Goal: Information Seeking & Learning: Check status

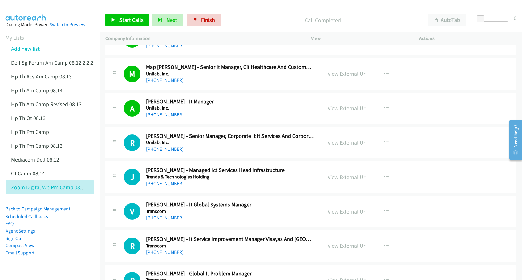
scroll to position [847, 0]
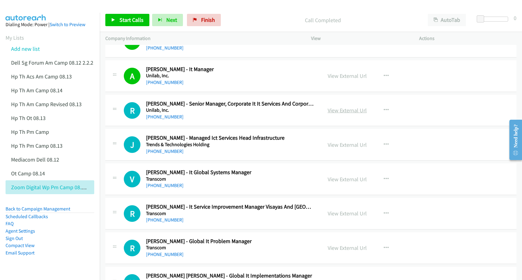
click at [333, 112] on link "View External Url" at bounding box center [347, 110] width 39 height 7
click at [341, 145] on link "View External Url" at bounding box center [347, 144] width 39 height 7
click at [334, 181] on link "View External Url" at bounding box center [347, 179] width 39 height 7
click at [335, 216] on link "View External Url" at bounding box center [347, 213] width 39 height 7
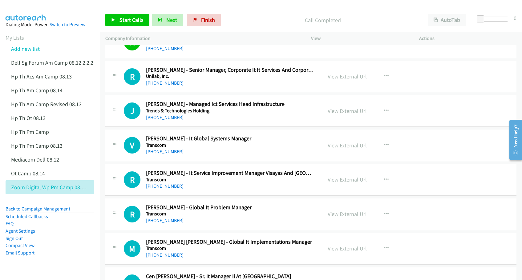
scroll to position [885, 0]
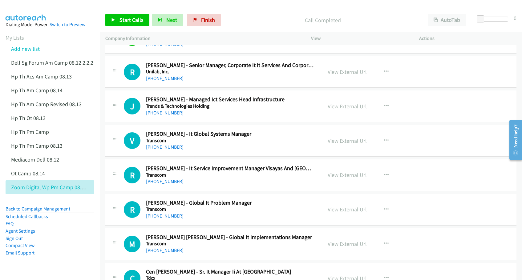
click at [334, 211] on link "View External Url" at bounding box center [347, 209] width 39 height 7
click at [337, 247] on link "View External Url" at bounding box center [347, 244] width 39 height 7
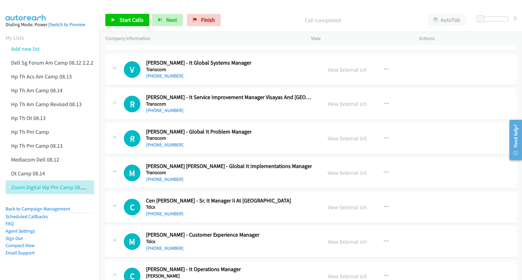
scroll to position [962, 0]
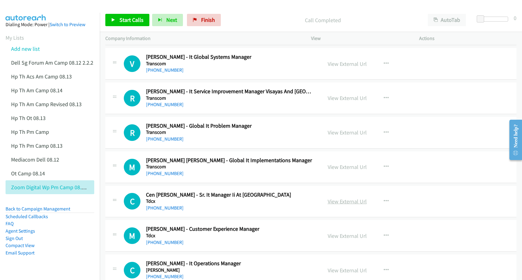
click at [337, 204] on link "View External Url" at bounding box center [347, 201] width 39 height 7
click at [336, 237] on link "View External Url" at bounding box center [347, 236] width 39 height 7
click at [335, 271] on link "View External Url" at bounding box center [347, 270] width 39 height 7
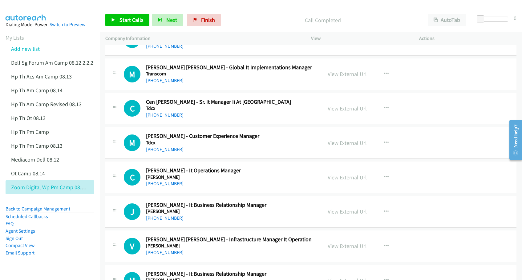
scroll to position [1078, 0]
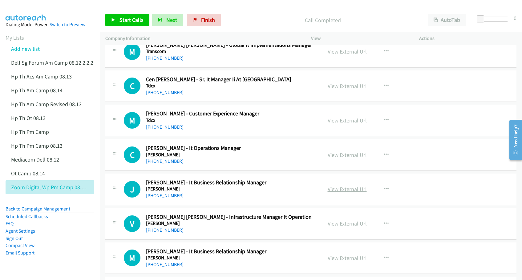
click at [333, 193] on link "View External Url" at bounding box center [347, 189] width 39 height 7
click at [334, 224] on link "View External Url" at bounding box center [347, 223] width 39 height 7
click at [338, 262] on link "View External Url" at bounding box center [347, 258] width 39 height 7
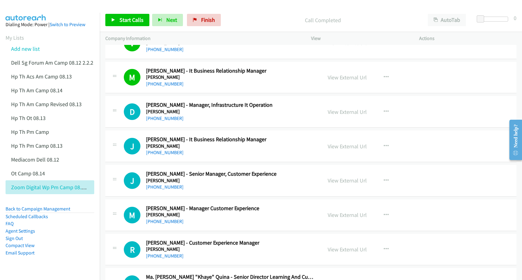
scroll to position [1270, 0]
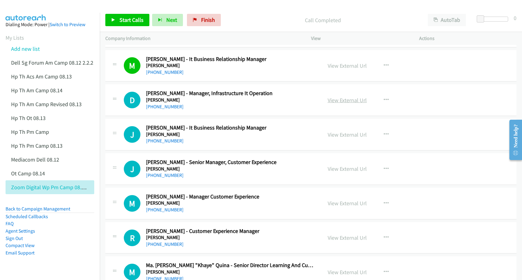
click at [328, 102] on link "View External Url" at bounding box center [347, 100] width 39 height 7
click at [336, 136] on link "View External Url" at bounding box center [347, 134] width 39 height 7
click at [331, 171] on link "View External Url" at bounding box center [347, 168] width 39 height 7
click at [329, 206] on link "View External Url" at bounding box center [347, 203] width 39 height 7
click at [331, 238] on link "View External Url" at bounding box center [347, 237] width 39 height 7
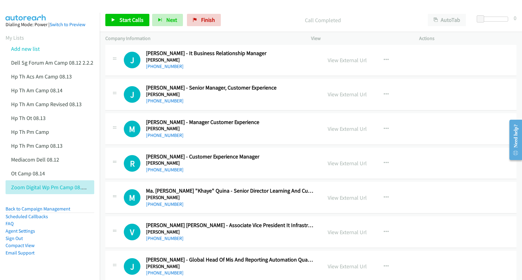
scroll to position [1347, 0]
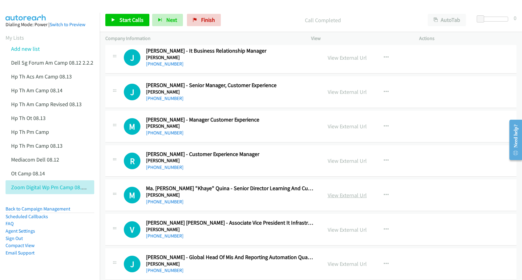
click at [334, 197] on link "View External Url" at bounding box center [347, 195] width 39 height 7
click at [341, 231] on link "View External Url" at bounding box center [347, 229] width 39 height 7
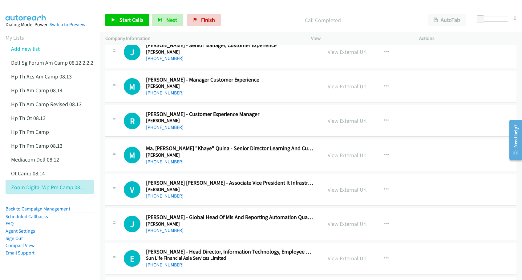
scroll to position [1424, 0]
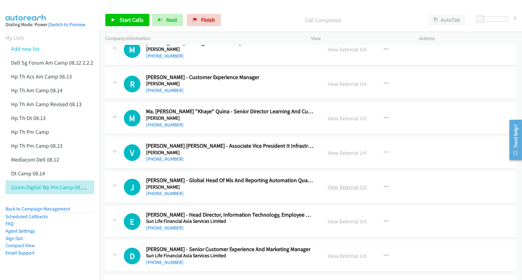
click at [333, 190] on link "View External Url" at bounding box center [347, 187] width 39 height 7
click at [333, 224] on link "View External Url" at bounding box center [347, 221] width 39 height 7
click at [333, 259] on link "View External Url" at bounding box center [347, 256] width 39 height 7
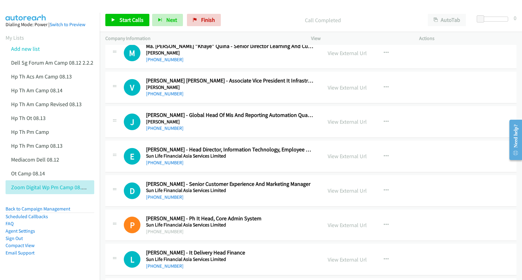
scroll to position [1501, 0]
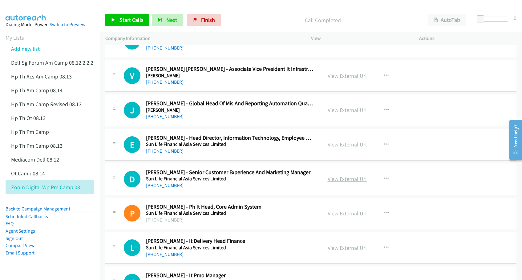
click at [336, 181] on link "View External Url" at bounding box center [347, 179] width 39 height 7
click at [328, 215] on link "View External Url" at bounding box center [347, 213] width 39 height 7
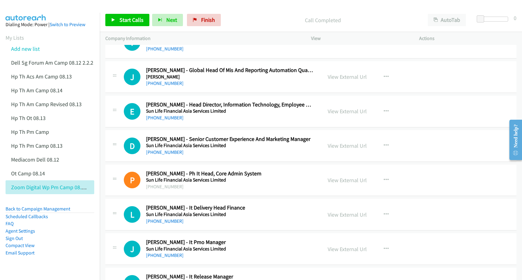
scroll to position [1540, 0]
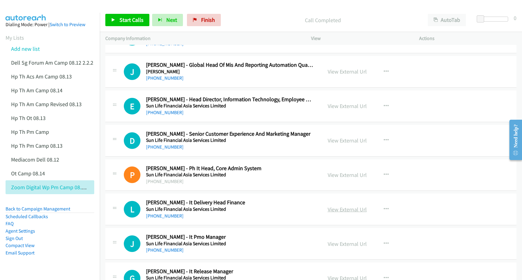
click at [331, 213] on link "View External Url" at bounding box center [347, 209] width 39 height 7
click at [344, 245] on link "View External Url" at bounding box center [347, 244] width 39 height 7
click at [383, 22] on p "Call Completed" at bounding box center [323, 20] width 188 height 8
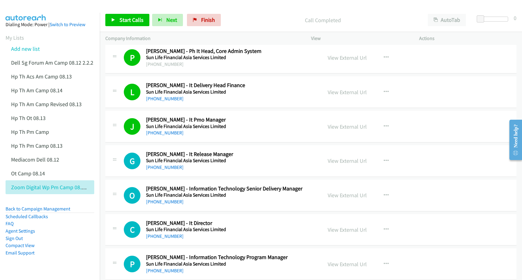
scroll to position [1694, 0]
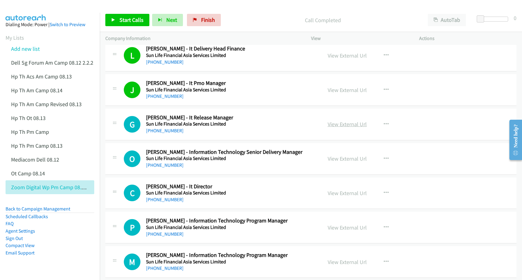
click at [349, 128] on link "View External Url" at bounding box center [347, 124] width 39 height 7
click at [343, 162] on link "View External Url" at bounding box center [347, 158] width 39 height 7
click at [342, 195] on link "View External Url" at bounding box center [347, 193] width 39 height 7
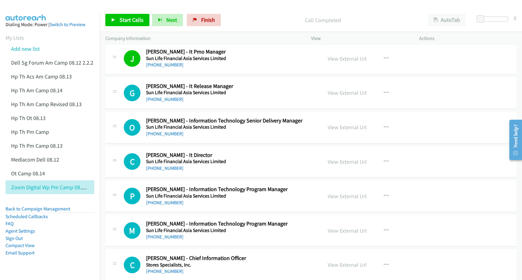
scroll to position [1732, 0]
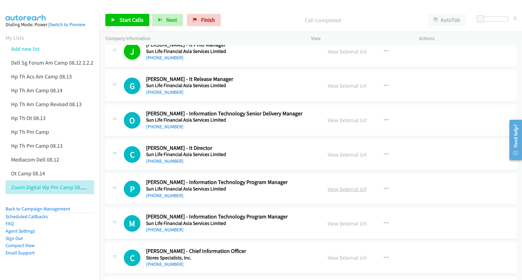
click at [336, 190] on link "View External Url" at bounding box center [347, 189] width 39 height 7
click at [339, 225] on link "View External Url" at bounding box center [347, 223] width 39 height 7
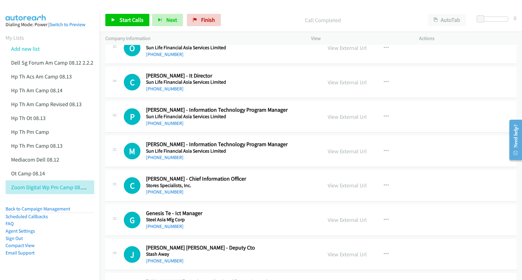
scroll to position [1809, 0]
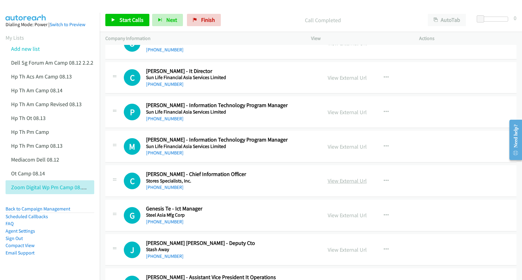
click at [348, 184] on link "View External Url" at bounding box center [347, 180] width 39 height 7
click at [343, 219] on link "View External Url" at bounding box center [347, 215] width 39 height 7
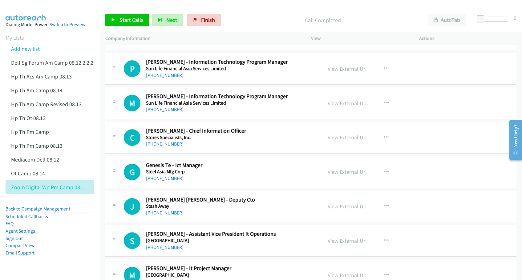
scroll to position [1886, 0]
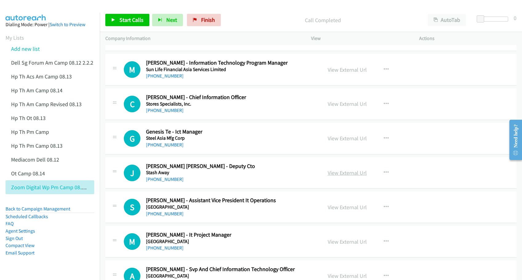
click at [336, 176] on link "View External Url" at bounding box center [347, 172] width 39 height 7
click at [345, 210] on link "View External Url" at bounding box center [347, 207] width 39 height 7
click at [344, 245] on link "View External Url" at bounding box center [347, 241] width 39 height 7
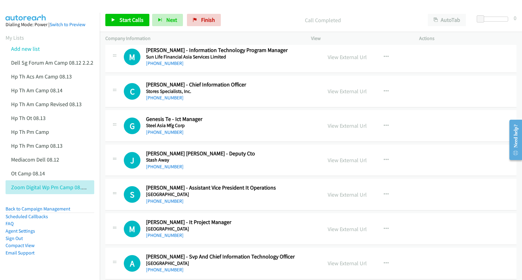
scroll to position [1925, 0]
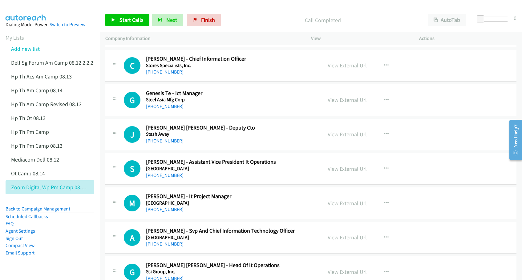
click at [333, 241] on link "View External Url" at bounding box center [347, 237] width 39 height 7
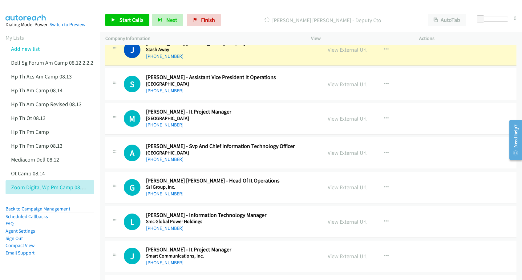
scroll to position [2040, 0]
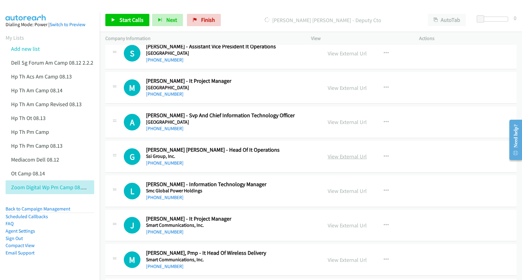
click at [338, 160] on link "View External Url" at bounding box center [347, 156] width 39 height 7
click at [341, 195] on link "View External Url" at bounding box center [347, 191] width 39 height 7
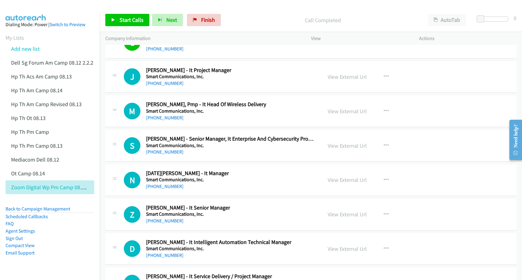
scroll to position [2194, 0]
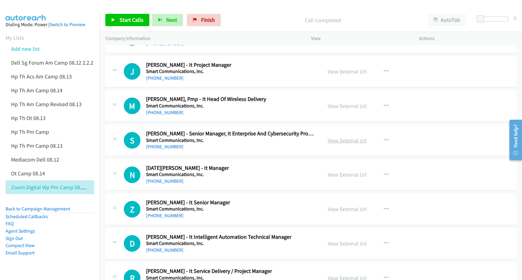
click at [331, 142] on link "View External Url" at bounding box center [347, 140] width 39 height 7
click at [332, 110] on link "View External Url" at bounding box center [347, 106] width 39 height 7
click at [334, 178] on link "View External Url" at bounding box center [347, 174] width 39 height 7
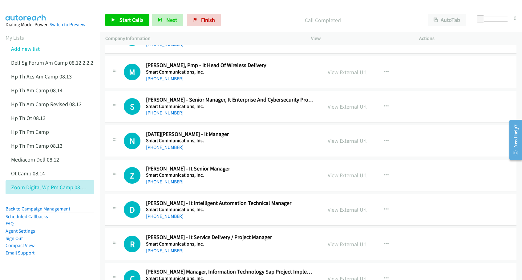
scroll to position [2233, 0]
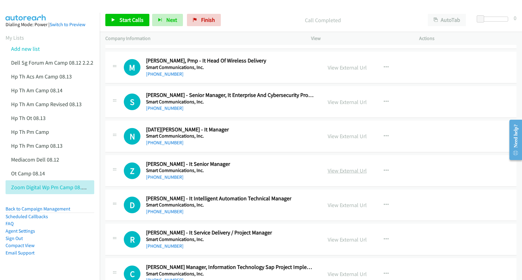
click at [345, 174] on link "View External Url" at bounding box center [347, 170] width 39 height 7
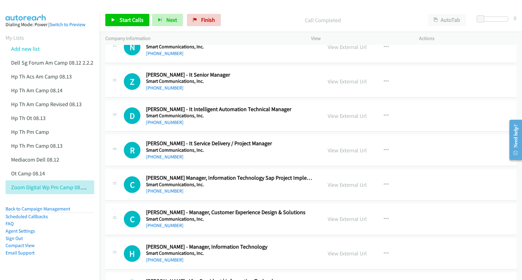
scroll to position [2348, 0]
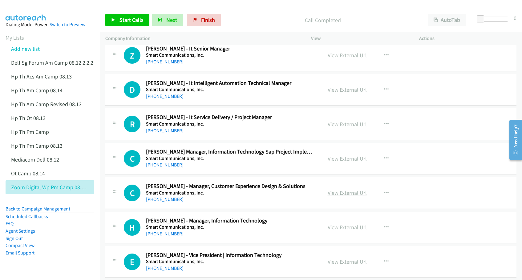
click at [335, 196] on link "View External Url" at bounding box center [347, 192] width 39 height 7
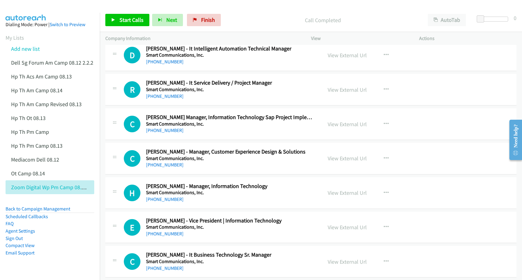
scroll to position [2387, 0]
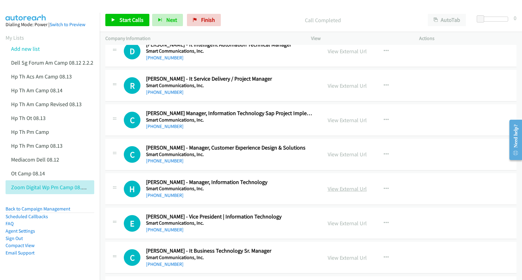
click at [333, 192] on link "View External Url" at bounding box center [347, 188] width 39 height 7
click at [332, 192] on link "View External Url" at bounding box center [347, 188] width 39 height 7
click at [333, 227] on link "View External Url" at bounding box center [347, 223] width 39 height 7
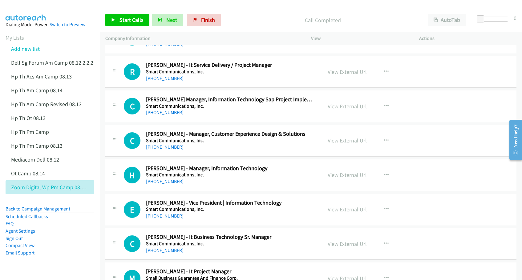
scroll to position [2464, 0]
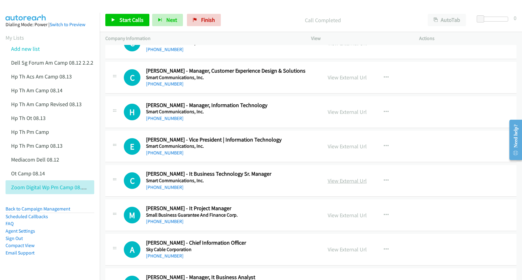
click at [341, 184] on link "View External Url" at bounding box center [347, 180] width 39 height 7
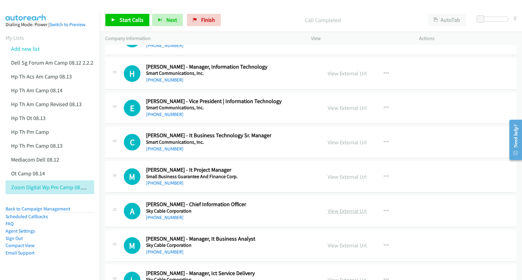
click at [330, 215] on link "View External Url" at bounding box center [347, 211] width 39 height 7
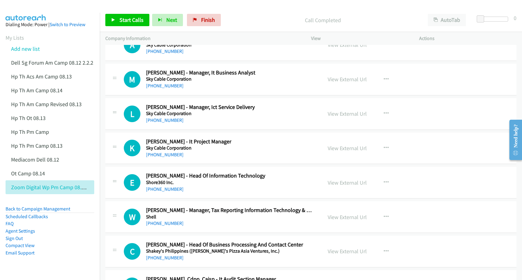
scroll to position [2695, 0]
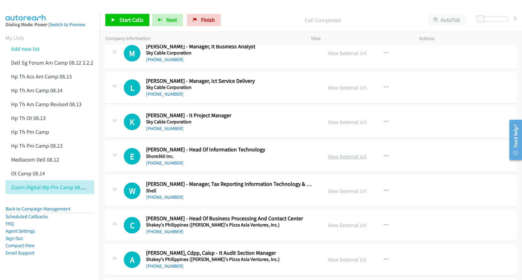
click at [341, 160] on link "View External Url" at bounding box center [347, 156] width 39 height 7
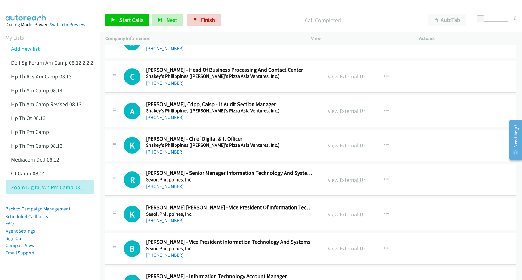
scroll to position [2849, 0]
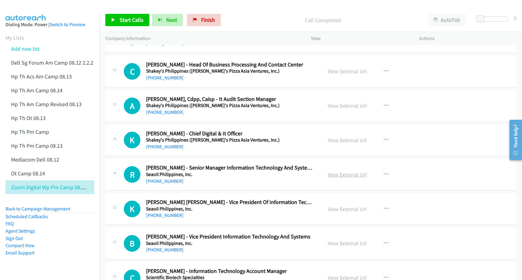
click at [334, 178] on link "View External Url" at bounding box center [347, 174] width 39 height 7
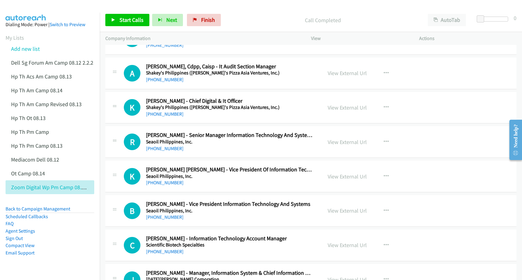
scroll to position [2887, 0]
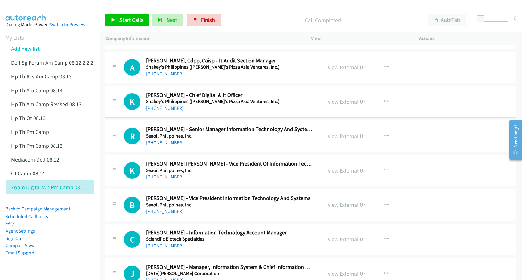
click at [337, 174] on link "View External Url" at bounding box center [347, 170] width 39 height 7
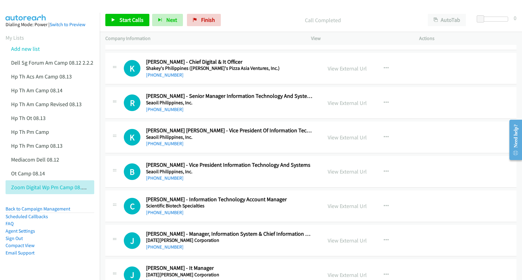
scroll to position [2926, 0]
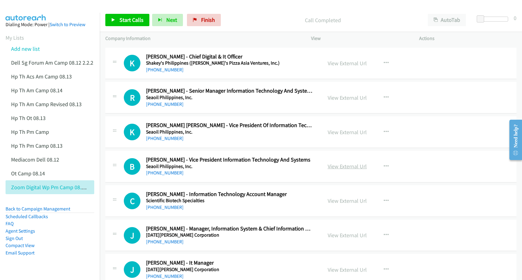
click at [329, 170] on link "View External Url" at bounding box center [347, 166] width 39 height 7
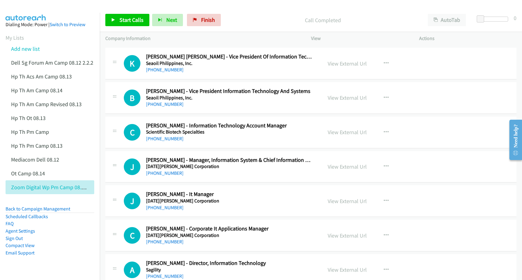
scroll to position [3003, 0]
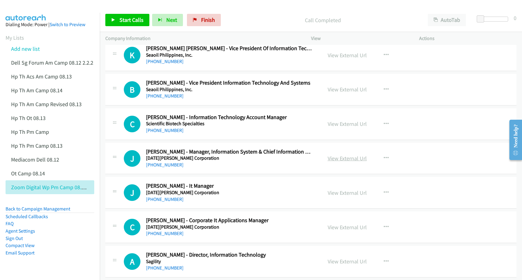
click at [337, 162] on link "View External Url" at bounding box center [347, 158] width 39 height 7
click at [345, 197] on link "View External Url" at bounding box center [347, 192] width 39 height 7
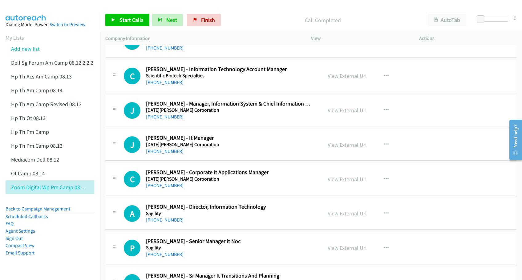
scroll to position [3080, 0]
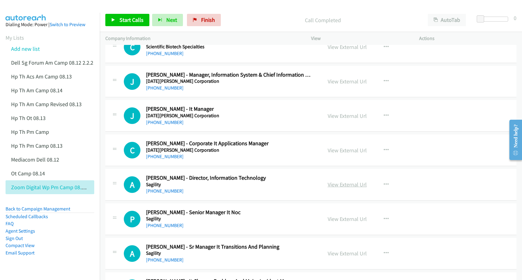
click at [342, 188] on link "View External Url" at bounding box center [347, 184] width 39 height 7
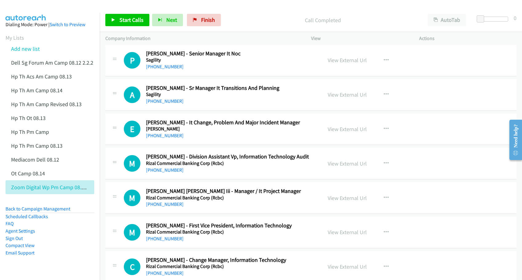
scroll to position [3234, 0]
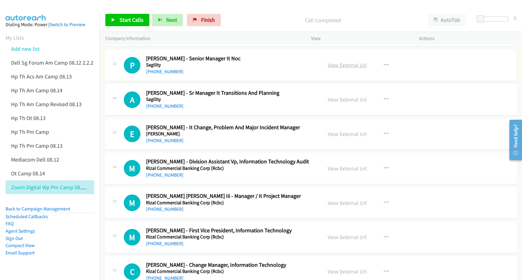
click at [345, 69] on link "View External Url" at bounding box center [347, 65] width 39 height 7
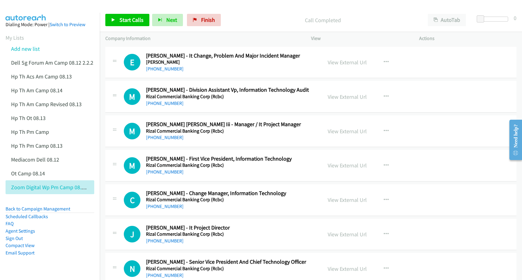
scroll to position [3311, 0]
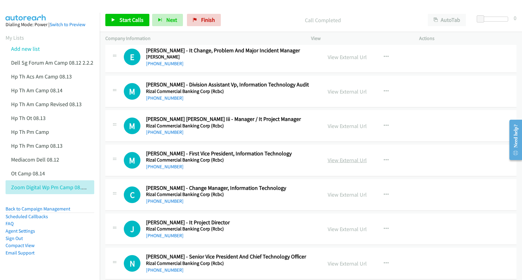
click at [342, 164] on link "View External Url" at bounding box center [347, 160] width 39 height 7
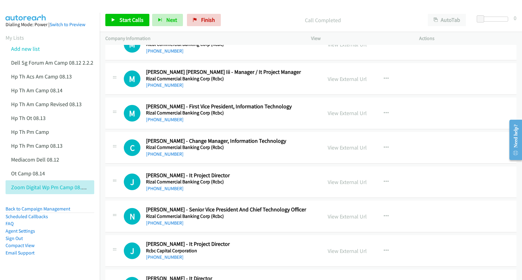
scroll to position [3388, 0]
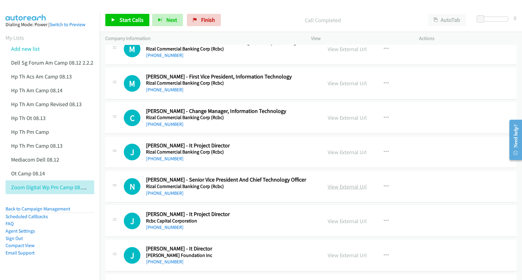
click at [334, 190] on link "View External Url" at bounding box center [347, 186] width 39 height 7
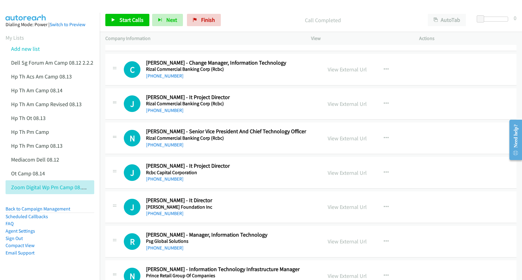
scroll to position [3465, 0]
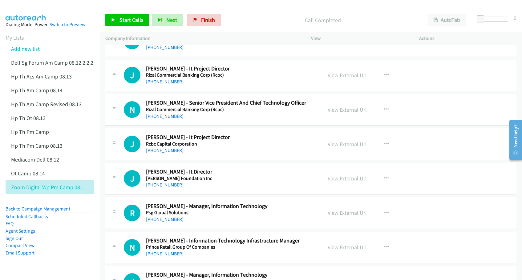
click at [346, 182] on link "View External Url" at bounding box center [347, 178] width 39 height 7
click at [341, 217] on link "View External Url" at bounding box center [347, 212] width 39 height 7
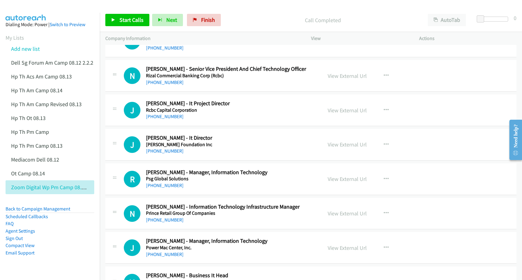
scroll to position [3503, 0]
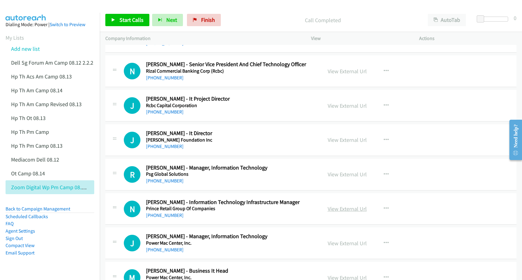
click at [342, 213] on link "View External Url" at bounding box center [347, 208] width 39 height 7
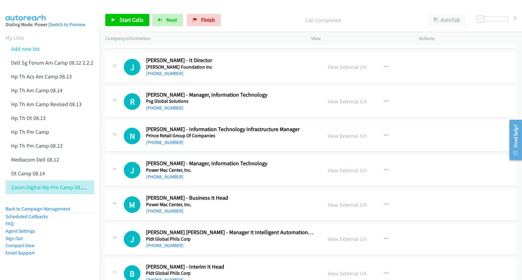
scroll to position [3580, 0]
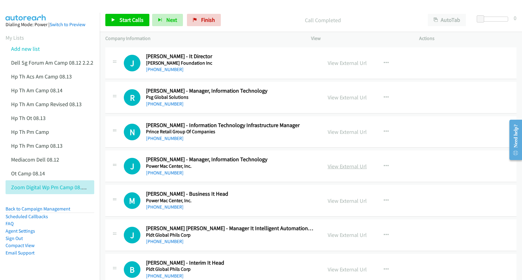
click at [350, 170] on link "View External Url" at bounding box center [347, 166] width 39 height 7
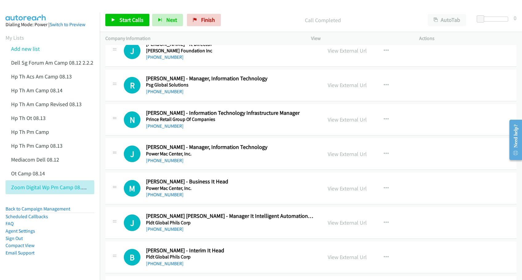
scroll to position [3619, 0]
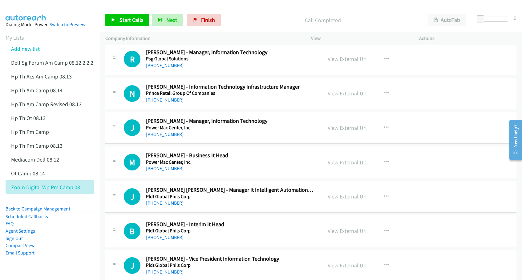
click at [345, 166] on link "View External Url" at bounding box center [347, 162] width 39 height 7
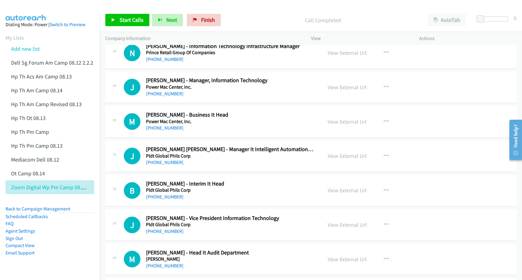
scroll to position [3696, 0]
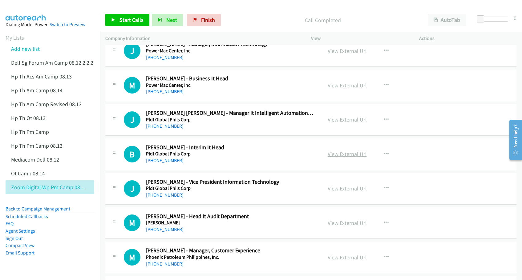
click at [342, 158] on link "View External Url" at bounding box center [347, 154] width 39 height 7
click at [335, 192] on link "View External Url" at bounding box center [347, 188] width 39 height 7
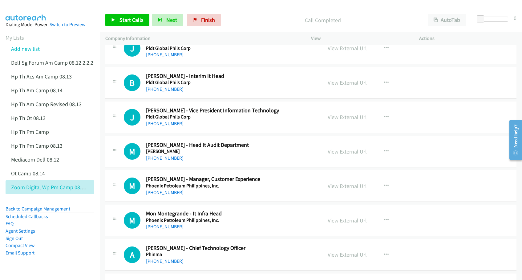
scroll to position [3773, 0]
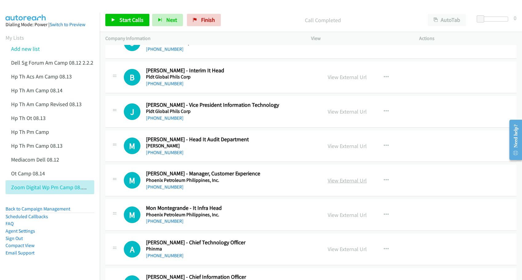
click at [330, 184] on link "View External Url" at bounding box center [347, 180] width 39 height 7
click at [331, 219] on link "View External Url" at bounding box center [347, 215] width 39 height 7
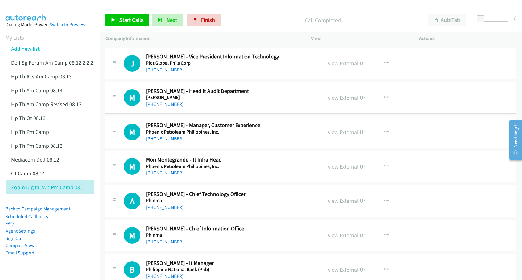
scroll to position [3850, 0]
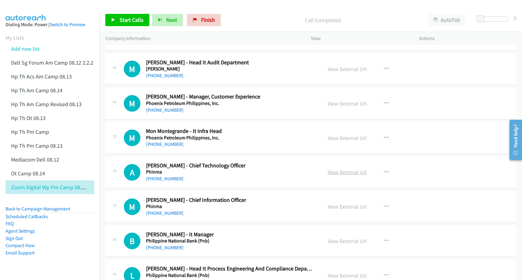
click at [355, 176] on link "View External Url" at bounding box center [347, 172] width 39 height 7
click at [338, 210] on link "View External Url" at bounding box center [347, 206] width 39 height 7
click at [337, 245] on link "View External Url" at bounding box center [347, 241] width 39 height 7
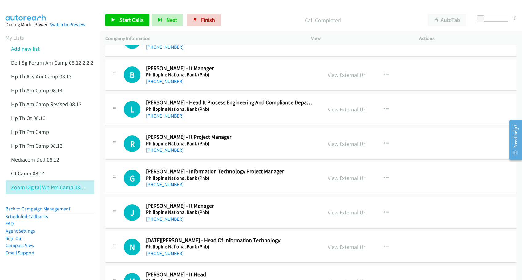
scroll to position [4042, 0]
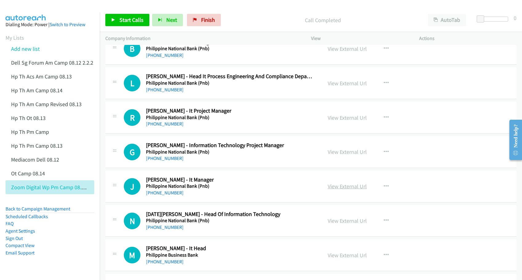
click at [341, 190] on link "View External Url" at bounding box center [347, 186] width 39 height 7
click at [347, 225] on link "View External Url" at bounding box center [347, 220] width 39 height 7
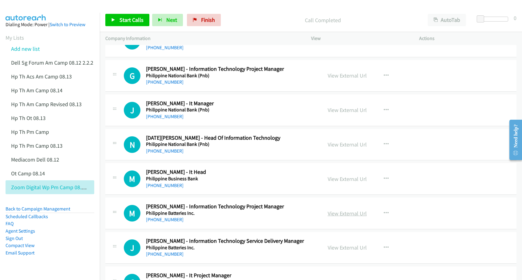
scroll to position [4119, 0]
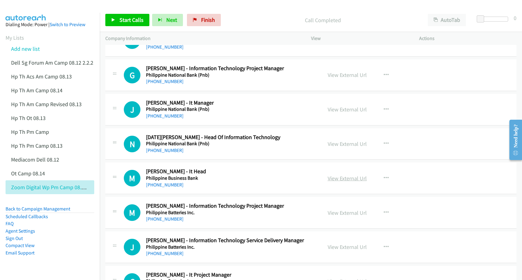
click at [347, 182] on link "View External Url" at bounding box center [347, 178] width 39 height 7
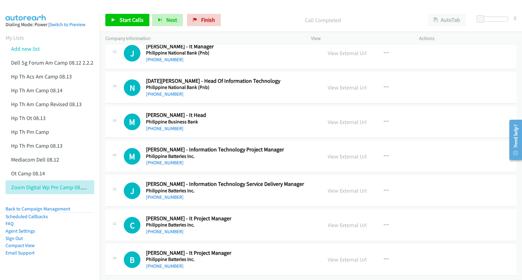
scroll to position [4189, 0]
click at [347, 187] on link "View External Url" at bounding box center [347, 190] width 39 height 7
